Goal: Information Seeking & Learning: Learn about a topic

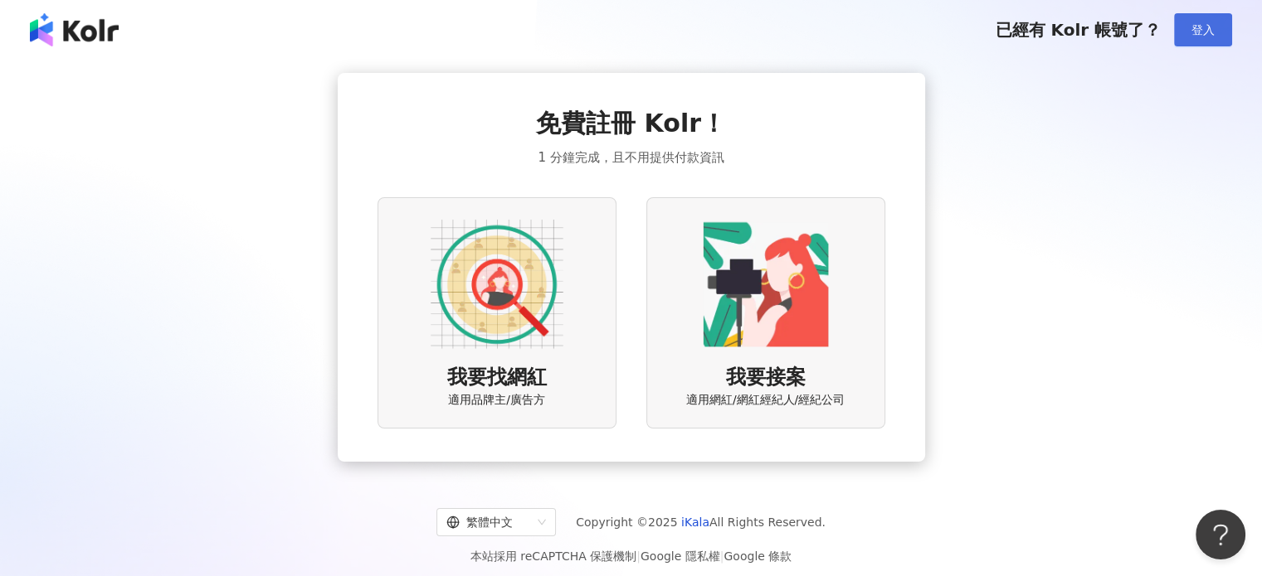
click at [1178, 38] on button "登入" at bounding box center [1203, 29] width 58 height 33
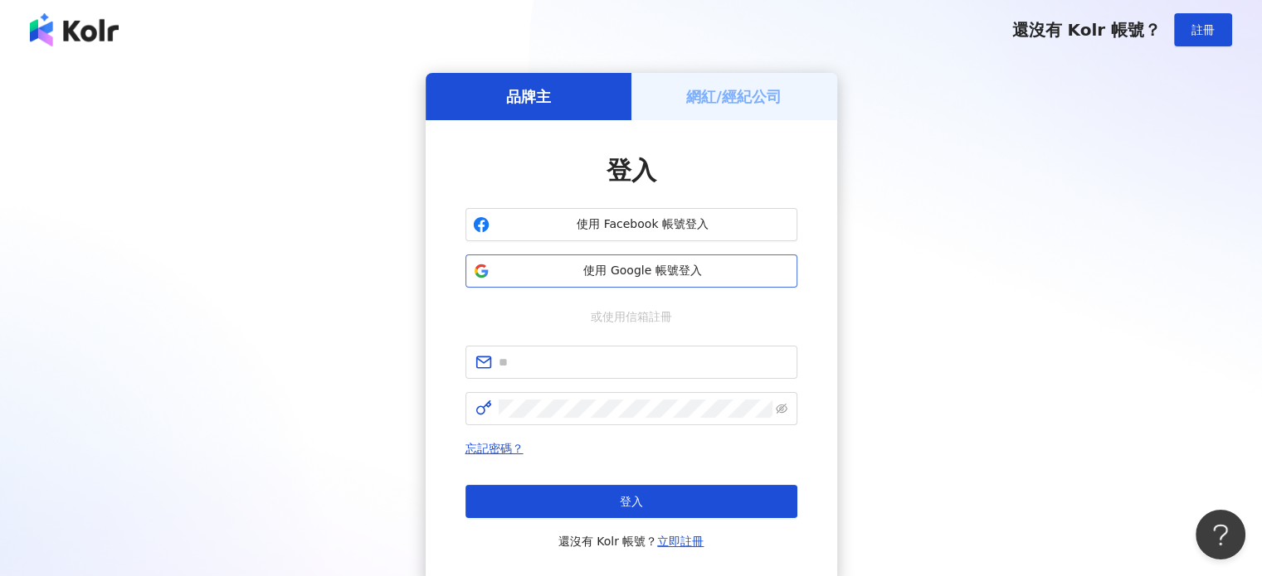
click at [693, 265] on span "使用 Google 帳號登入" at bounding box center [643, 271] width 294 height 17
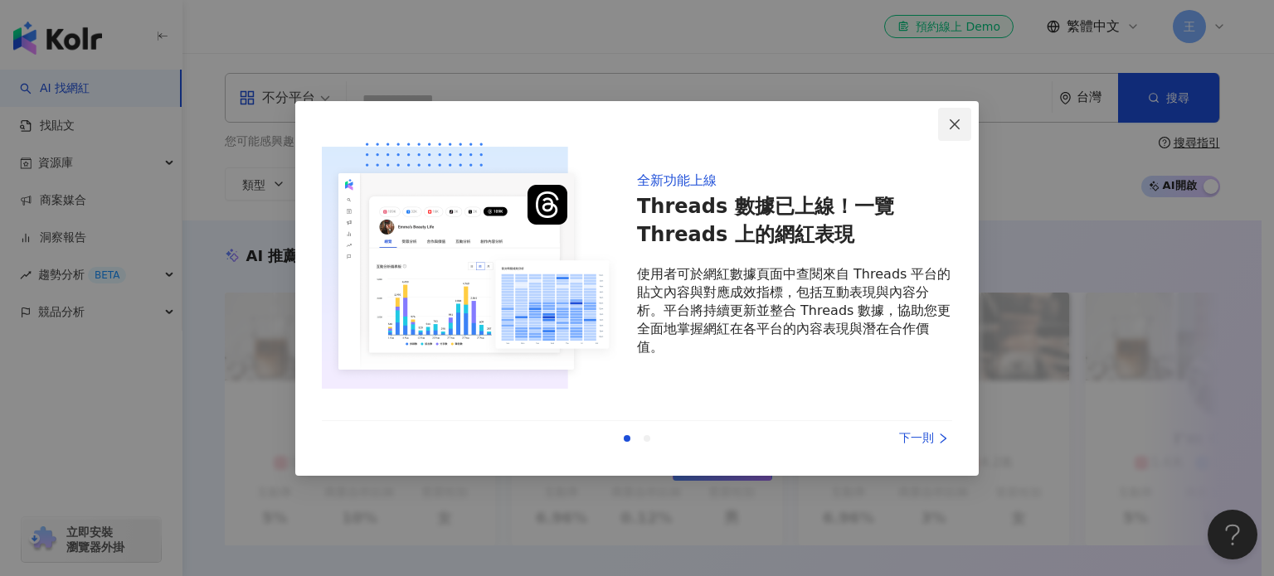
click at [952, 129] on icon "close" at bounding box center [954, 124] width 13 height 13
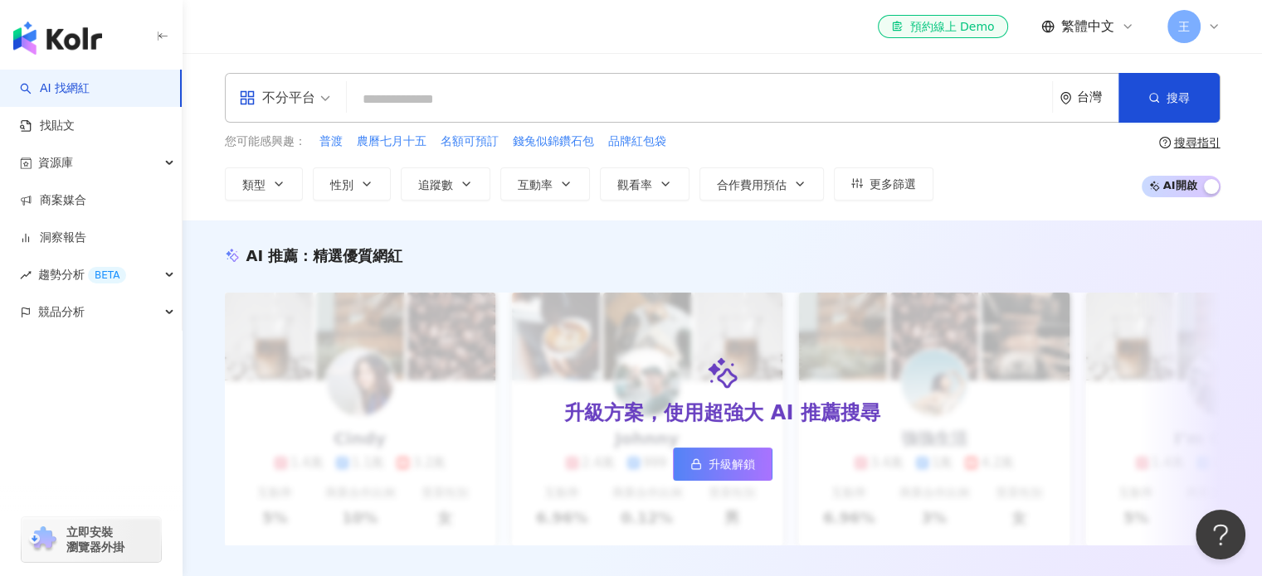
click at [400, 100] on input "search" at bounding box center [699, 100] width 692 height 32
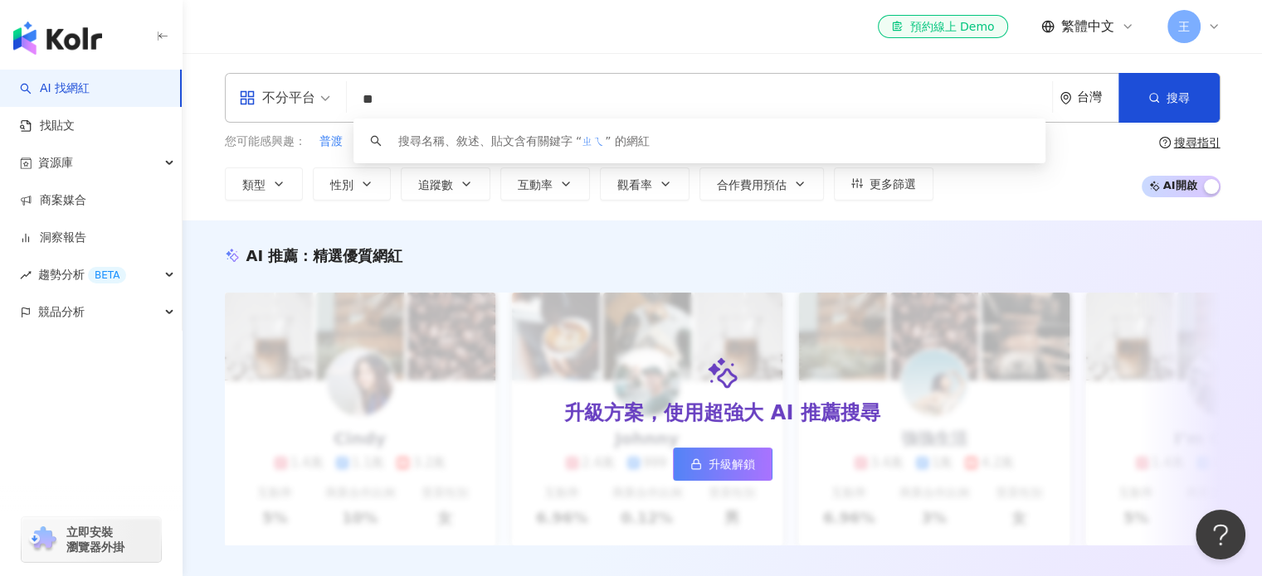
type input "*"
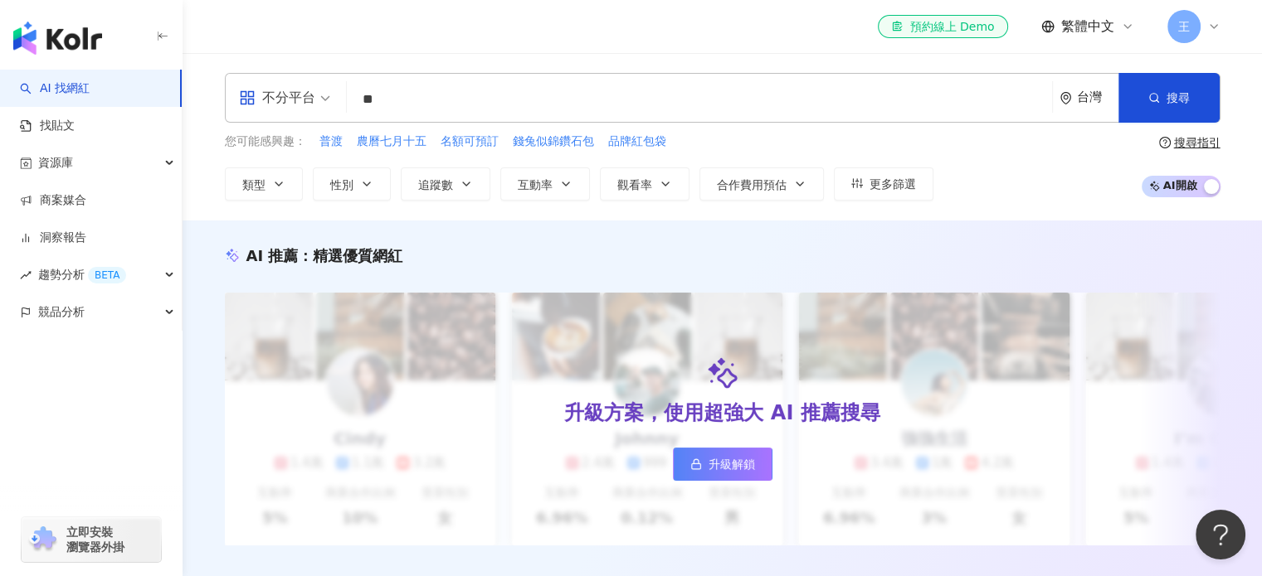
type input "**"
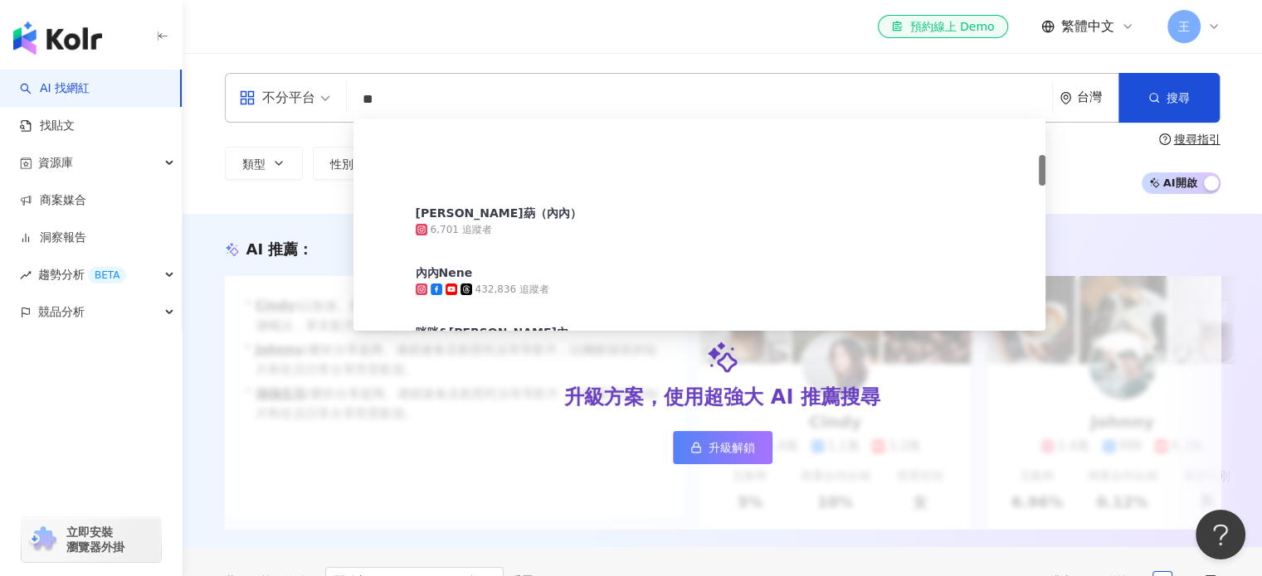
scroll to position [249, 0]
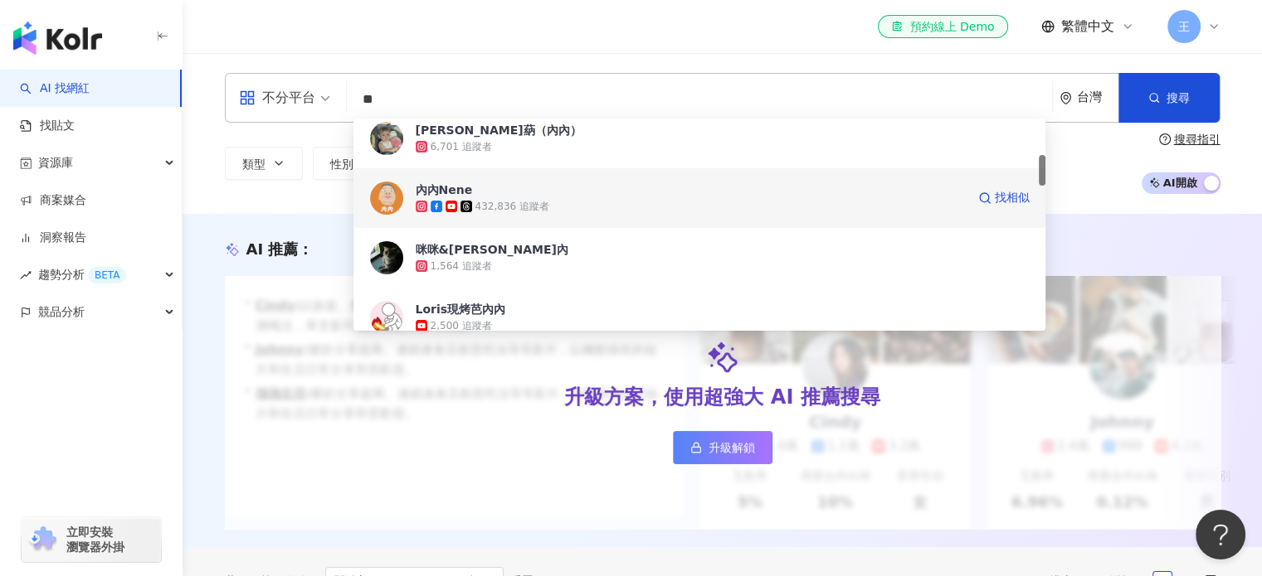
click at [529, 192] on span "內內Nene" at bounding box center [691, 190] width 550 height 17
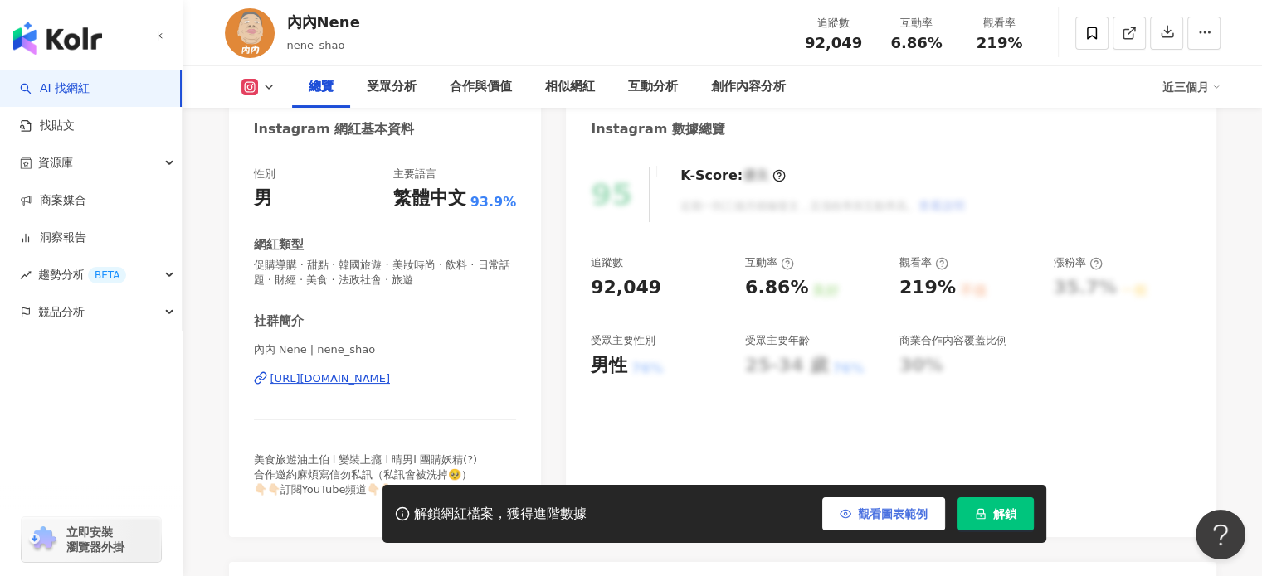
click at [906, 513] on span "觀看圖表範例" at bounding box center [893, 514] width 70 height 13
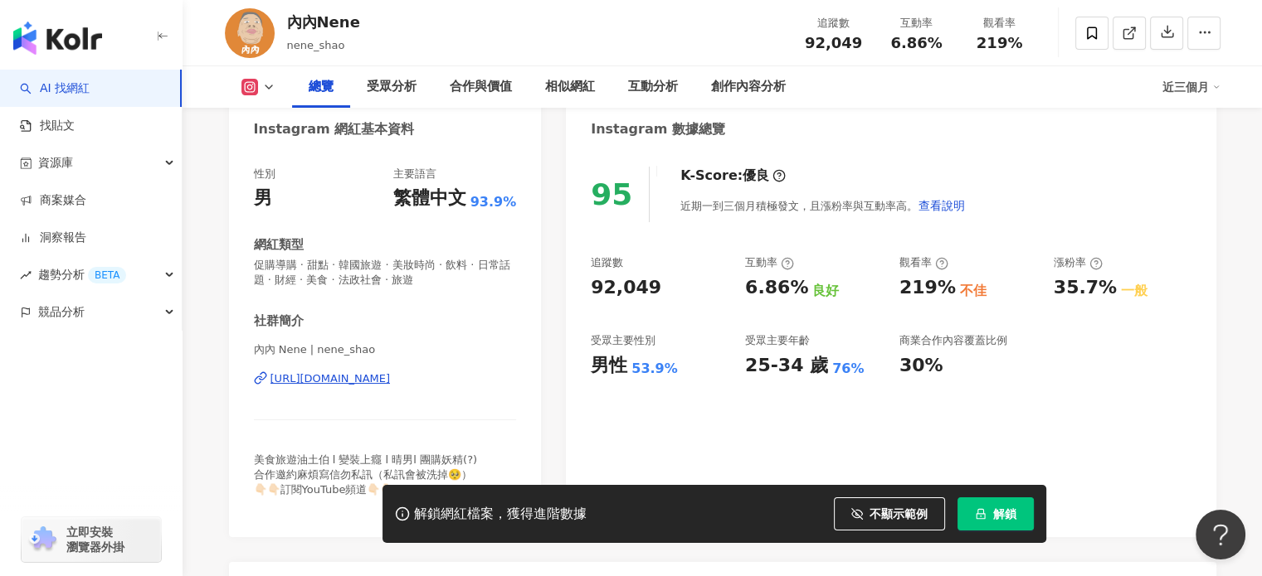
click at [955, 399] on div "95 K-Score : 優良 近期一到三個月積極發文，且漲粉率與互動率高。 查看說明 追蹤數 92,049 互動率 6.86% 良好 觀看率 219% 不佳…" at bounding box center [890, 343] width 649 height 387
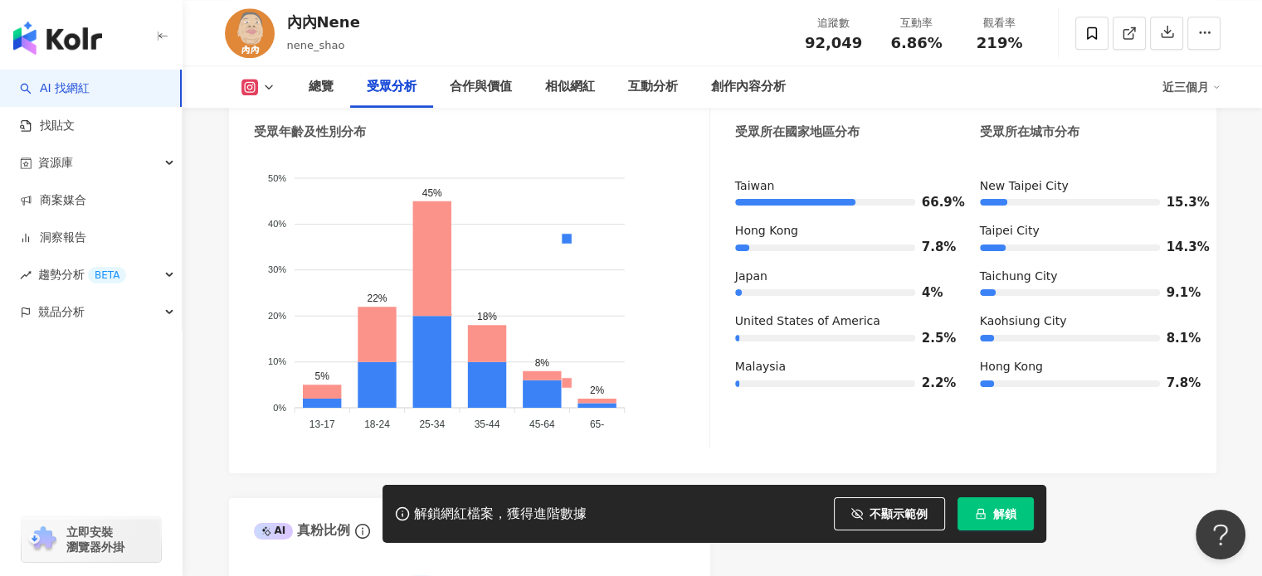
scroll to position [1595, 0]
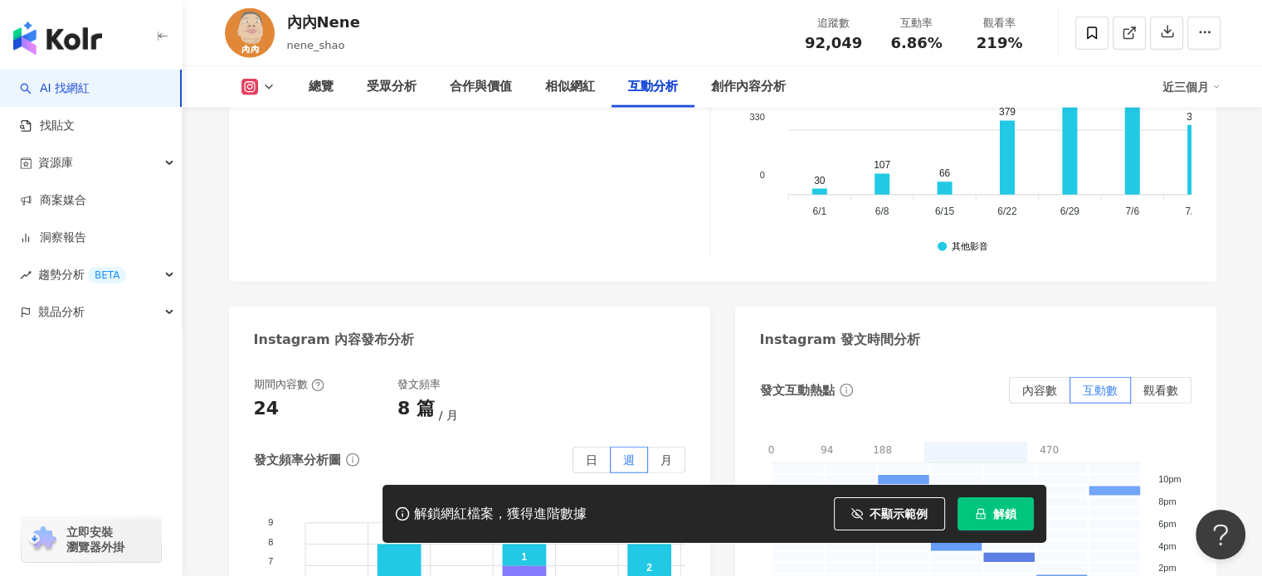
scroll to position [4396, 0]
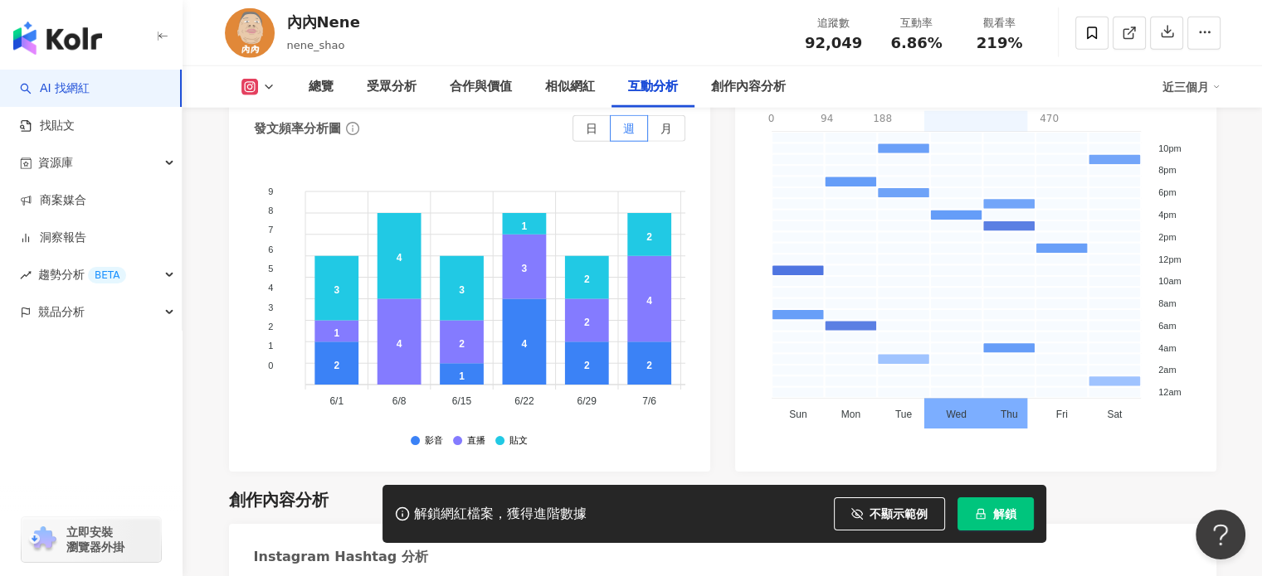
click at [262, 82] on icon at bounding box center [268, 86] width 13 height 13
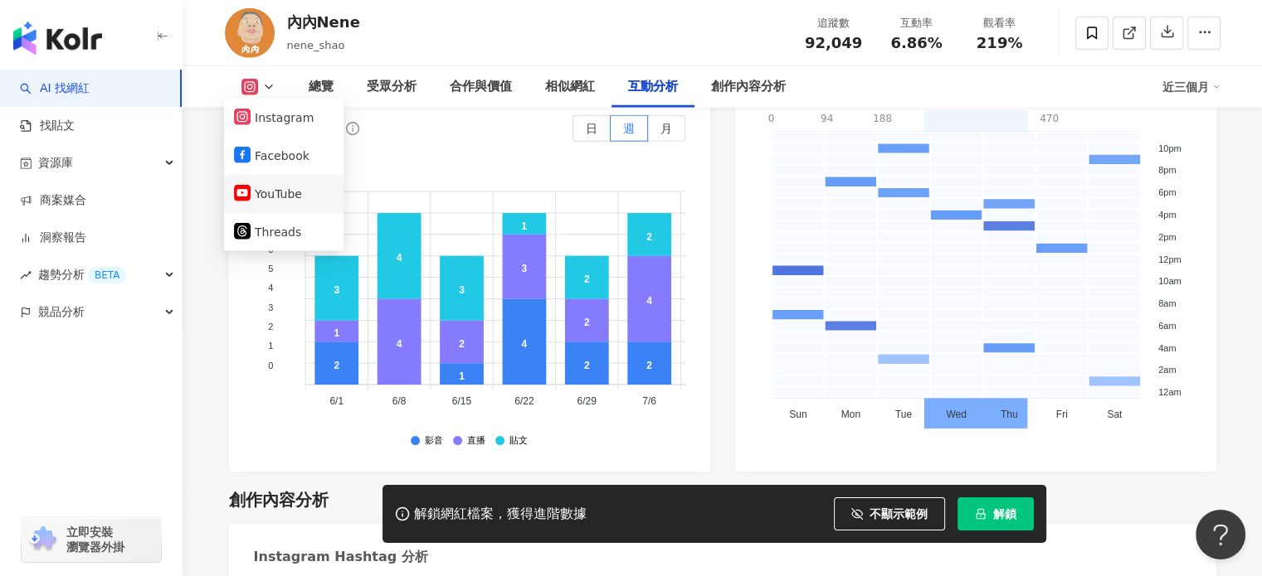
click at [279, 195] on button "YouTube" at bounding box center [284, 193] width 100 height 23
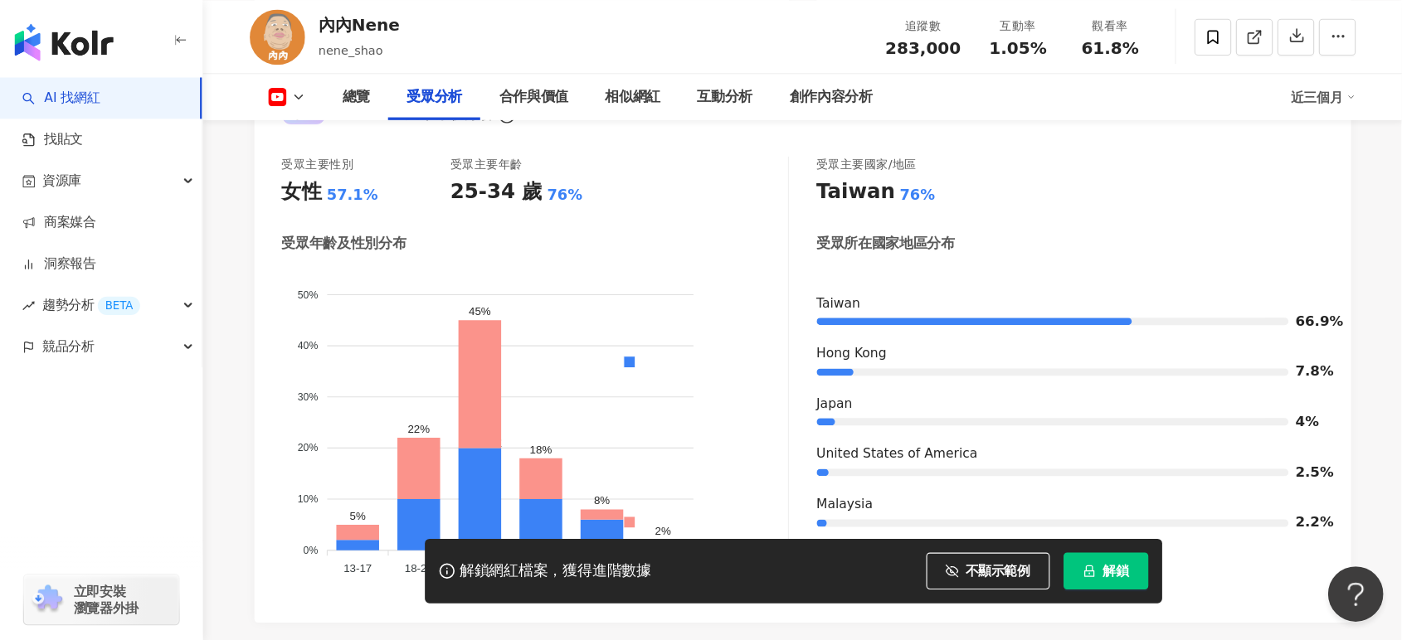
scroll to position [1510, 0]
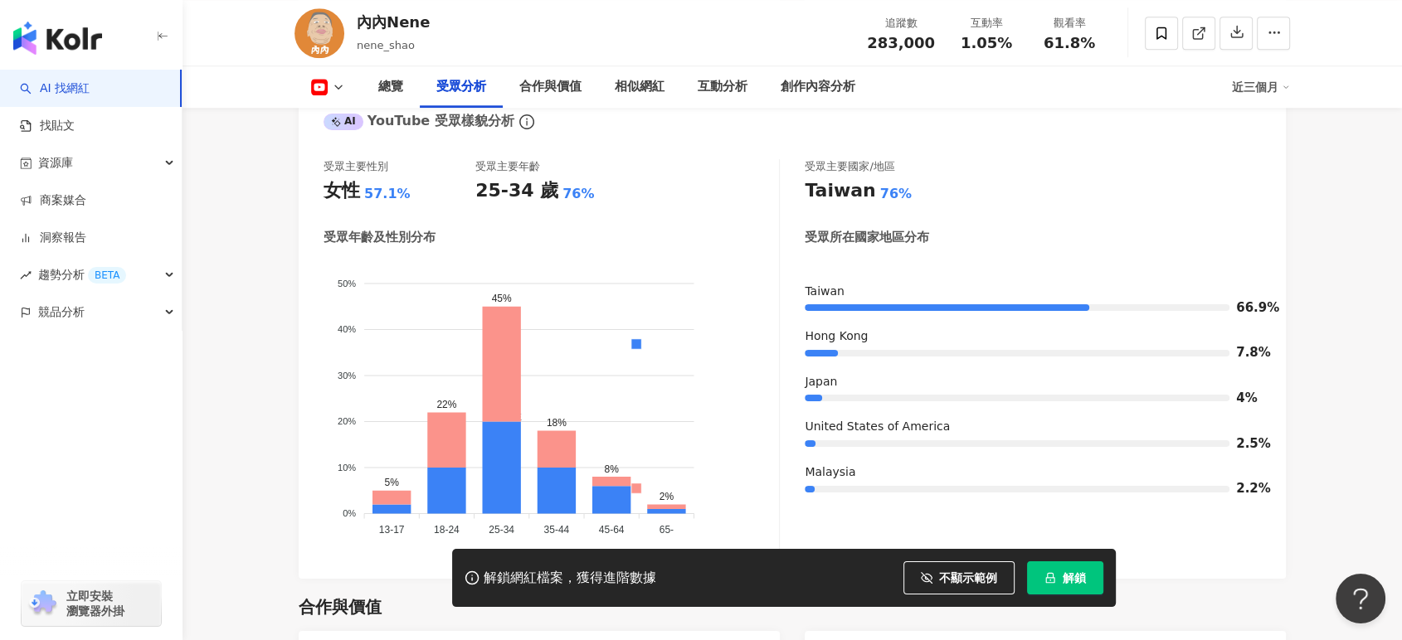
drag, startPoint x: 252, startPoint y: 186, endPoint x: 282, endPoint y: 134, distance: 59.5
